Goal: Task Accomplishment & Management: Use online tool/utility

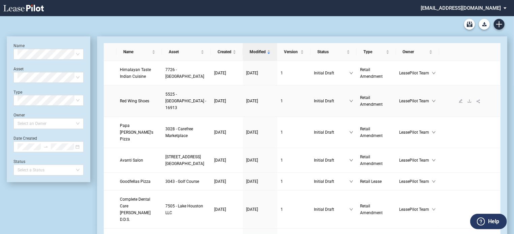
click at [125, 103] on span "Red Wing Shoes" at bounding box center [134, 101] width 29 height 5
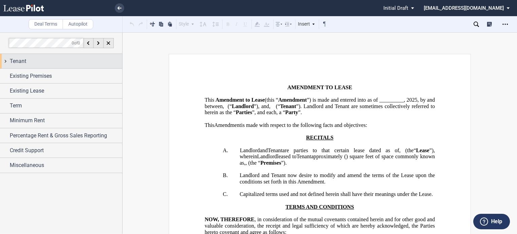
click at [49, 64] on div "Tenant" at bounding box center [66, 61] width 112 height 8
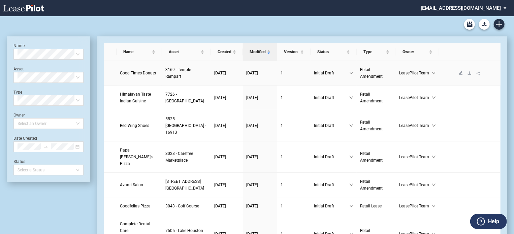
click at [129, 71] on span "Good Times Donuts" at bounding box center [138, 73] width 36 height 5
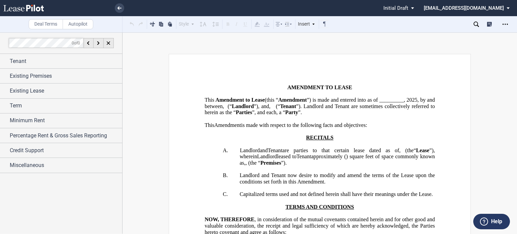
click at [307, 103] on span "”) is made and entered into as of _________," at bounding box center [356, 100] width 98 height 6
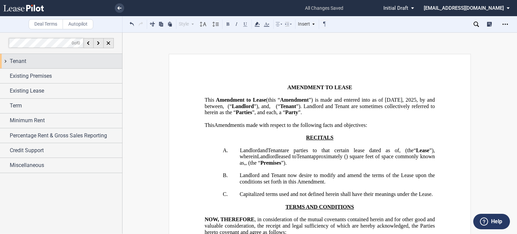
click at [74, 65] on div "Tenant" at bounding box center [61, 61] width 122 height 14
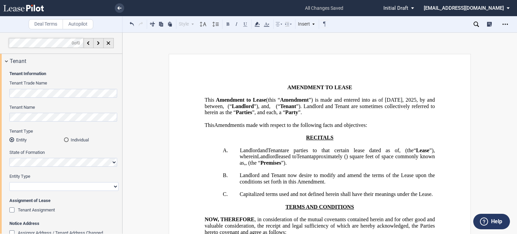
click at [66, 137] on md-radio-button "Individual" at bounding box center [91, 140] width 55 height 6
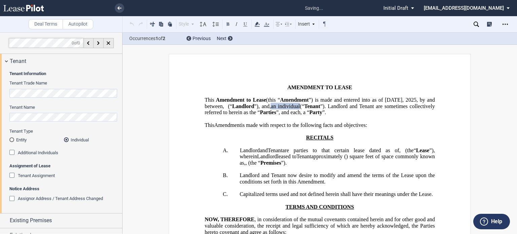
click at [319, 115] on span "”). Landlord and Tenant are sometimes collectively referred to herein as the “" at bounding box center [321, 109] width 232 height 12
drag, startPoint x: 120, startPoint y: 111, endPoint x: 123, endPoint y: 138, distance: 27.4
click at [123, 138] on div "Deal Terms Autopilot Style Normal 8pt 9pt 10pt 10.5pt 11pt 12pt 14pt 16pt Norma…" at bounding box center [258, 133] width 517 height 202
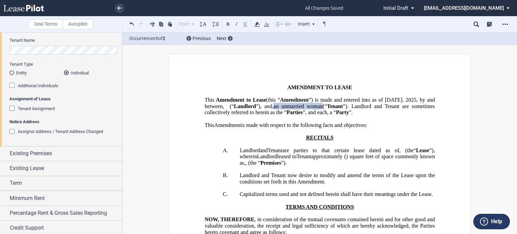
scroll to position [83, 0]
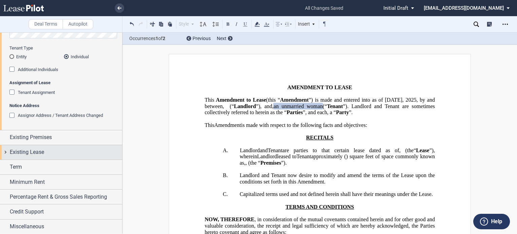
click at [66, 155] on div "Existing Lease" at bounding box center [66, 152] width 112 height 8
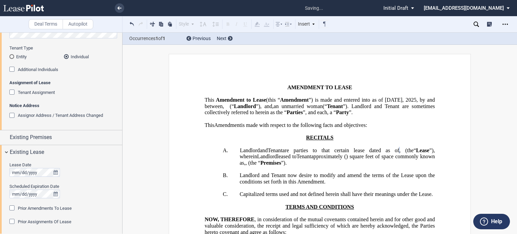
drag, startPoint x: 120, startPoint y: 113, endPoint x: 123, endPoint y: 155, distance: 41.5
click at [123, 155] on div "Deal Terms Autopilot Style A. Section (a) Subsection Normal Normal 8pt 9pt 10pt…" at bounding box center [258, 133] width 517 height 202
click at [11, 208] on div "Prior Amendments To Lease" at bounding box center [12, 208] width 7 height 7
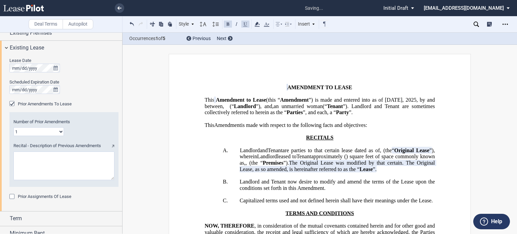
scroll to position [190, 0]
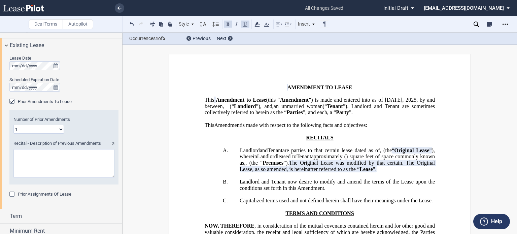
click at [13, 195] on div "Prior Assignments Of Lease" at bounding box center [12, 195] width 7 height 7
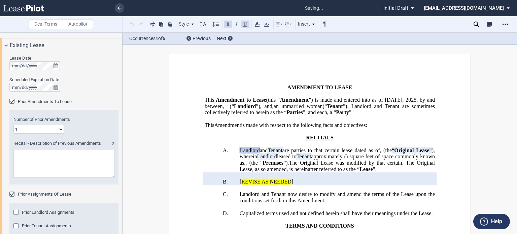
click at [16, 214] on div "Prior Landlord Assignments" at bounding box center [16, 213] width 7 height 7
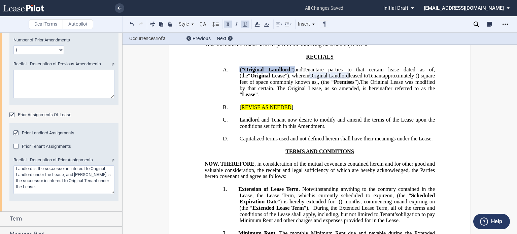
scroll to position [273, 0]
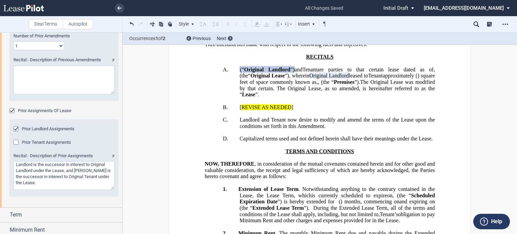
drag, startPoint x: 64, startPoint y: 171, endPoint x: 71, endPoint y: 183, distance: 14.0
click at [71, 183] on textarea "Recital - Description of Prior Assignments" at bounding box center [63, 175] width 101 height 29
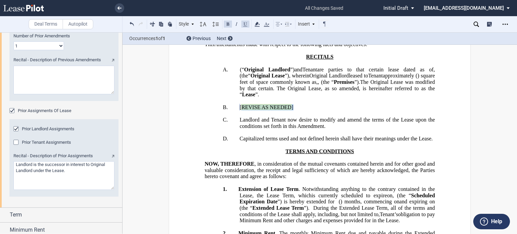
drag, startPoint x: 236, startPoint y: 144, endPoint x: 291, endPoint y: 146, distance: 54.2
click at [19, 140] on div "Prior Tenant Assignments" at bounding box center [16, 143] width 7 height 7
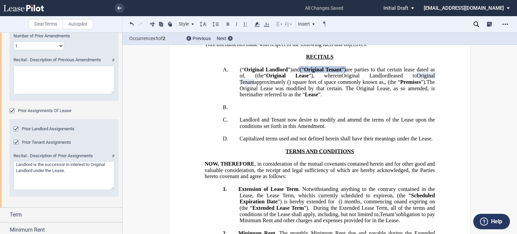
click at [72, 172] on textarea "Recital - Description of Prior Assignments" at bounding box center [63, 175] width 101 height 29
type textarea "Landlord is the successor in interest to Original Landlord under the Lease and …"
click at [33, 84] on textarea "Recital - Description of Previous Amendments" at bounding box center [63, 80] width 101 height 29
paste textarea "Assignment and Assumption of Lease dated August 5, 2016 and that certain First …"
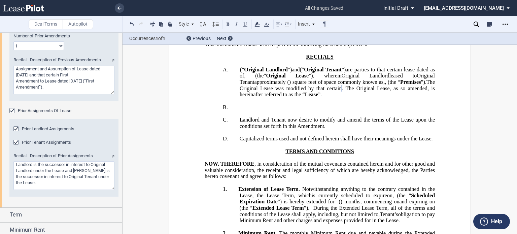
click at [45, 75] on textarea "Recital - Description of Previous Amendments" at bounding box center [63, 80] width 101 height 29
click at [60, 86] on textarea "Recital - Description of Previous Amendments" at bounding box center [63, 80] width 101 height 29
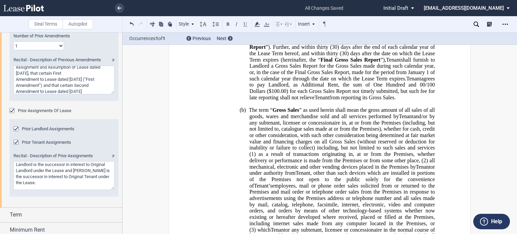
scroll to position [400, 0]
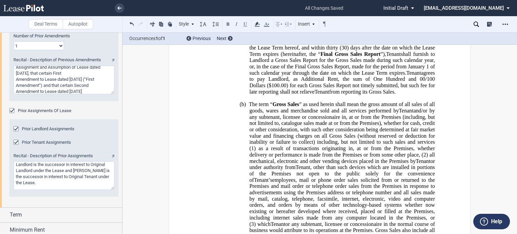
type textarea "Assignment and Assumption of Lease dated August 5, 2016, that certain First Ame…"
drag, startPoint x: 123, startPoint y: 156, endPoint x: 121, endPoint y: 130, distance: 25.3
click at [121, 130] on div "Deal Terms Autopilot Style A. Section (a) Subsection Normal Normal 8pt 9pt 10pt…" at bounding box center [258, 133] width 517 height 202
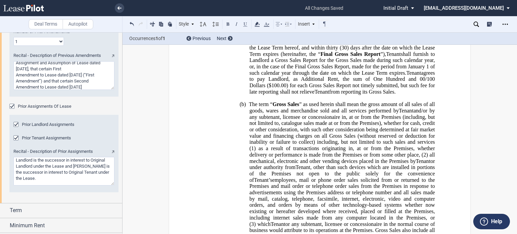
scroll to position [321, 0]
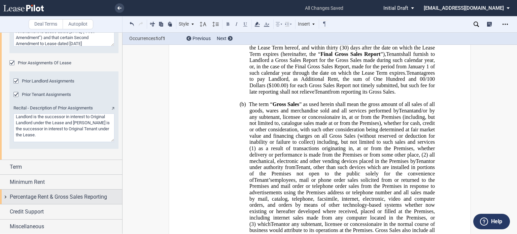
drag, startPoint x: 87, startPoint y: 196, endPoint x: 59, endPoint y: 191, distance: 28.4
click at [86, 196] on span "Percentage Rent & Gross Sales Reporting" at bounding box center [58, 197] width 97 height 8
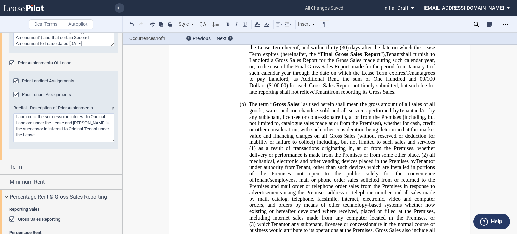
click at [11, 218] on div "Gross Sales Reporting" at bounding box center [12, 220] width 7 height 7
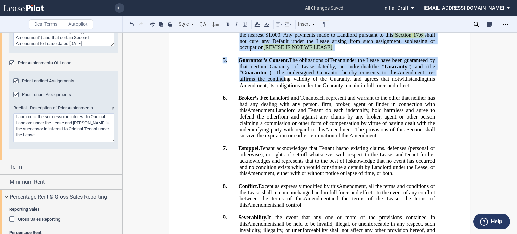
scroll to position [624, 0]
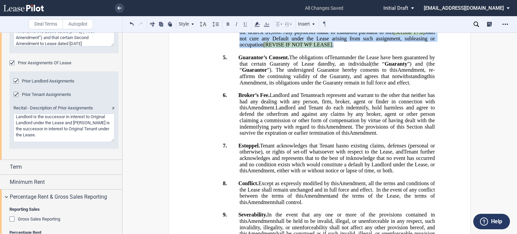
drag, startPoint x: 403, startPoint y: 98, endPoint x: 270, endPoint y: 187, distance: 160.0
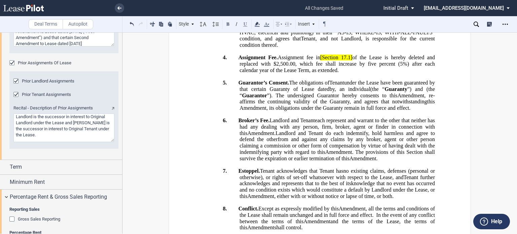
scroll to position [330, 0]
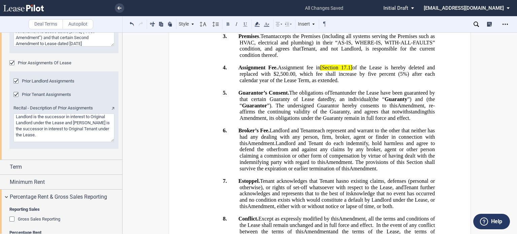
click at [320, 71] on span "Assignment fee in" at bounding box center [299, 68] width 42 height 6
click at [352, 71] on span "17.1]" at bounding box center [345, 68] width 11 height 6
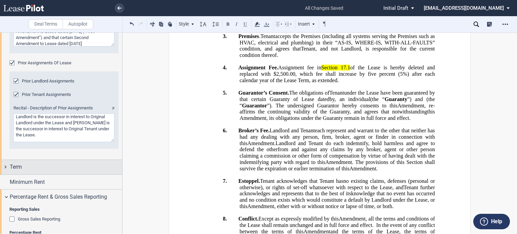
click at [97, 167] on div "Term" at bounding box center [66, 167] width 112 height 8
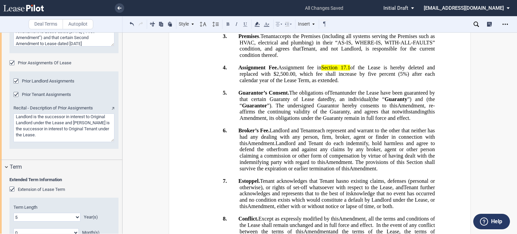
drag, startPoint x: 122, startPoint y: 130, endPoint x: 120, endPoint y: 141, distance: 12.1
click at [120, 141] on div at bounding box center [61, 132] width 123 height 201
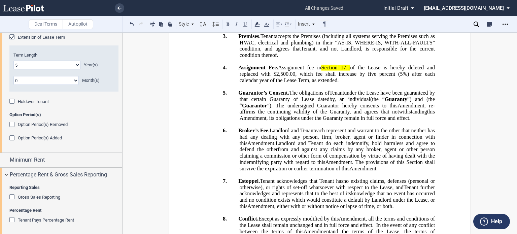
scroll to position [504, 0]
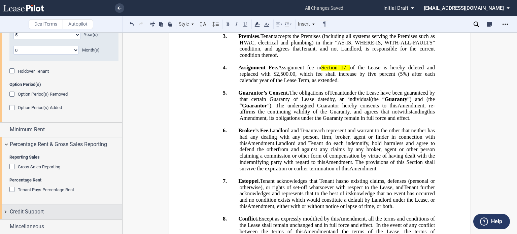
click at [50, 208] on div "Credit Support" at bounding box center [66, 212] width 112 height 8
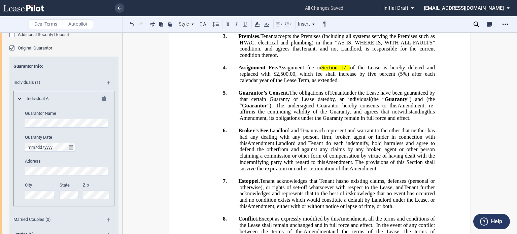
scroll to position [700, 0]
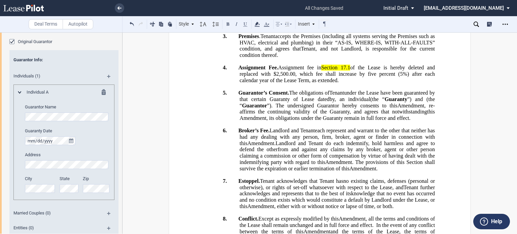
click at [102, 90] on md-icon at bounding box center [106, 93] width 8 height 8
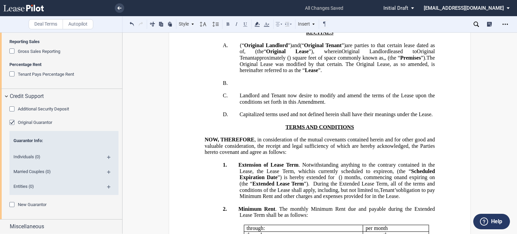
scroll to position [121, 0]
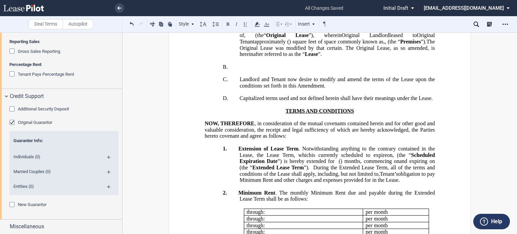
click at [240, 32] on span "(“" at bounding box center [242, 29] width 4 height 6
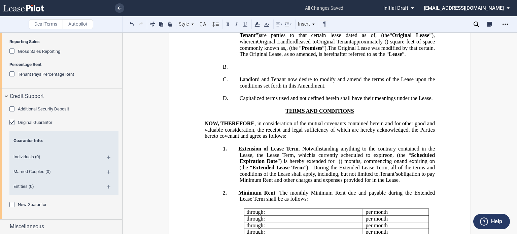
drag, startPoint x: 238, startPoint y: 48, endPoint x: 244, endPoint y: 47, distance: 5.9
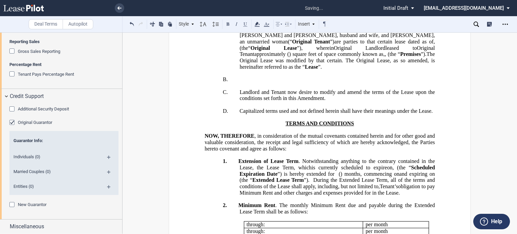
click at [257, 44] on span "Lim Be and Fung Be, husband and wife, and Kristine Kaing, an unmarried woman (“" at bounding box center [338, 35] width 197 height 19
click at [390, 70] on p "A. 2530-48 Temple Street, a general partnership (“ Original Landlord ”) Landlor…" at bounding box center [337, 48] width 195 height 44
drag, startPoint x: 390, startPoint y: 90, endPoint x: 386, endPoint y: 90, distance: 3.4
click at [389, 70] on p "A. 2530-48 Temple Street, a general partnership (“ Original Landlord ”) Landlor…" at bounding box center [337, 48] width 195 height 44
click at [385, 70] on p "A. 2530-48 Temple Street, a general partnership (“ Original Landlord ”) Landlor…" at bounding box center [337, 48] width 195 height 44
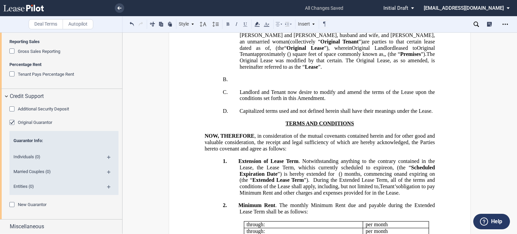
drag, startPoint x: 122, startPoint y: 200, endPoint x: 123, endPoint y: 182, distance: 17.5
click at [123, 182] on div "Deal Terms Autopilot Style A. Section (a) Subsection Normal Normal 8pt 9pt 10pt…" at bounding box center [258, 133] width 517 height 202
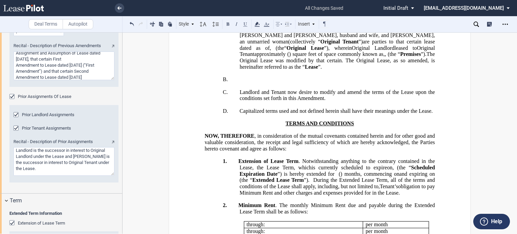
scroll to position [286, 0]
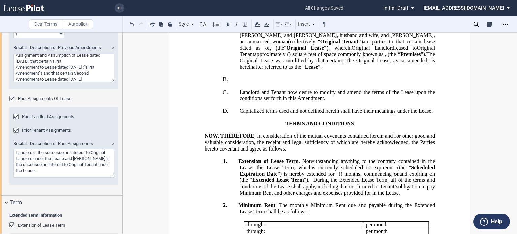
click at [82, 60] on textarea "Recital - Description of Previous Amendments" at bounding box center [63, 68] width 101 height 29
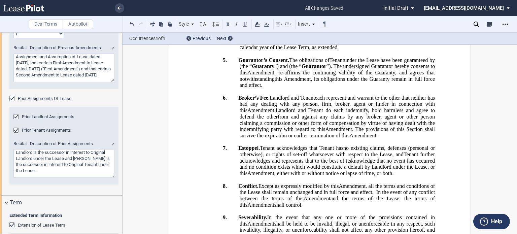
scroll to position [396, 0]
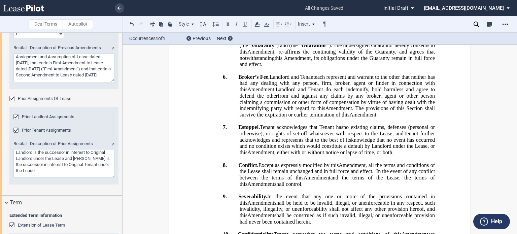
type textarea "Assignment and Assumption of Lease dated August 5, 2016, that certain First Ame…"
drag, startPoint x: 324, startPoint y: 102, endPoint x: 385, endPoint y: 102, distance: 60.9
click at [385, 29] on span "Assignment Fee. Assignment fee in Section 17.1 of the Lease is hereby deleted a…" at bounding box center [337, 20] width 198 height 19
click at [256, 24] on use at bounding box center [257, 24] width 5 height 5
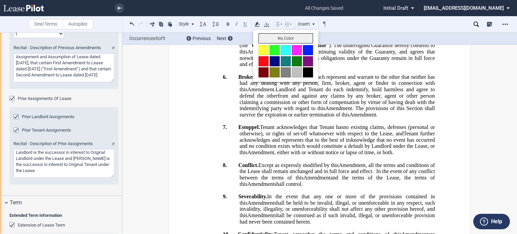
click at [274, 37] on button "No Color" at bounding box center [286, 38] width 55 height 10
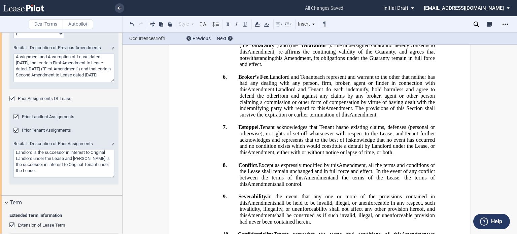
drag, startPoint x: 122, startPoint y: 120, endPoint x: 122, endPoint y: 131, distance: 10.4
click at [122, 131] on div at bounding box center [61, 132] width 123 height 201
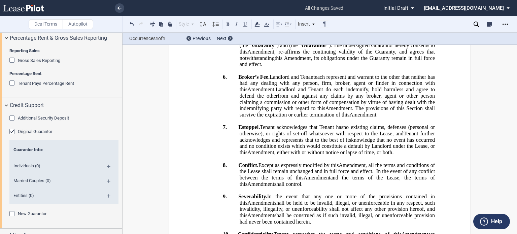
scroll to position [619, 0]
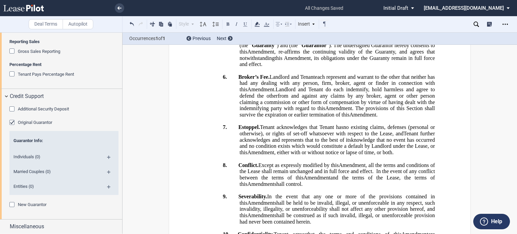
click at [13, 122] on div "Original Guarantor" at bounding box center [12, 123] width 7 height 7
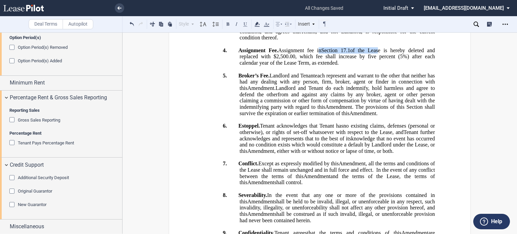
scroll to position [391, 0]
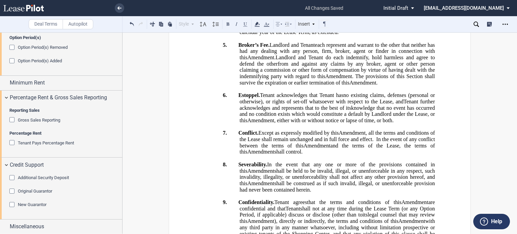
click at [376, 42] on p "﻿" at bounding box center [320, 39] width 230 height 6
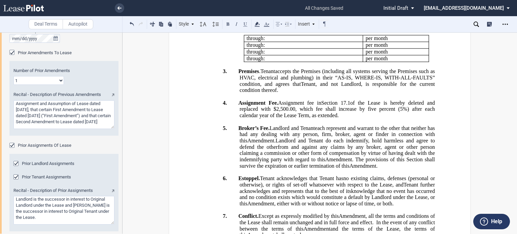
scroll to position [224, 0]
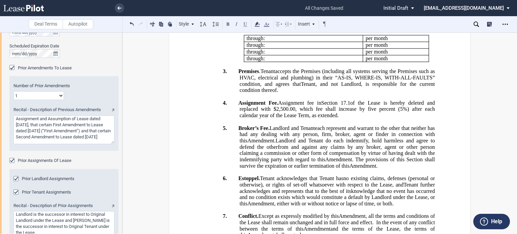
click at [59, 94] on select "1 2 3 4 5 6 7 8 9 10 11 12" at bounding box center [38, 95] width 51 height 9
select select "number:2"
click at [13, 91] on select "1 2 3 4 5 6 7 8 9 10 11 12" at bounding box center [38, 95] width 51 height 9
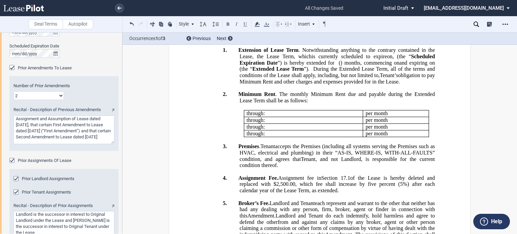
scroll to position [234, 0]
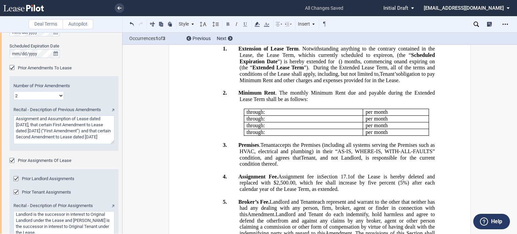
drag, startPoint x: 513, startPoint y: 82, endPoint x: 514, endPoint y: 75, distance: 7.8
click at [514, 75] on div "Deal Terms Autopilot Style 1. SECTION (a) Subsection Normal Normal 8pt 9pt 10pt…" at bounding box center [258, 133] width 517 height 202
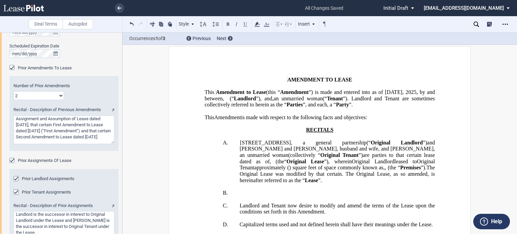
scroll to position [0, 0]
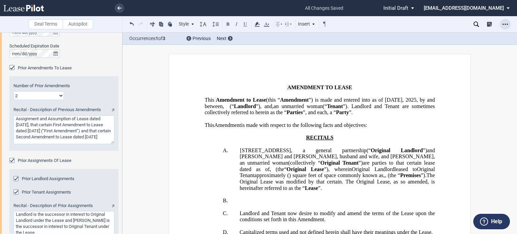
click at [504, 25] on icon "Open Lease options menu" at bounding box center [505, 24] width 5 height 5
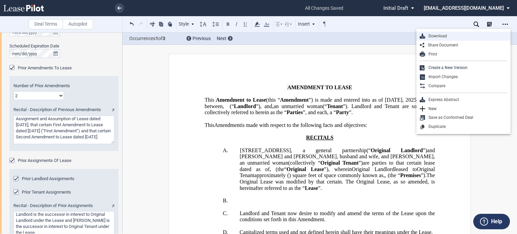
click at [434, 36] on div "Download" at bounding box center [466, 36] width 82 height 6
